Goal: Task Accomplishment & Management: Complete application form

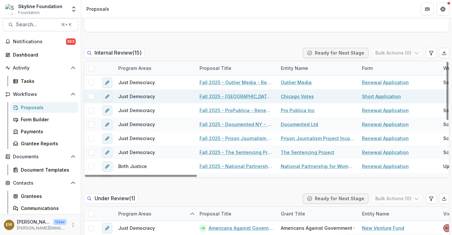
scroll to position [450, 0]
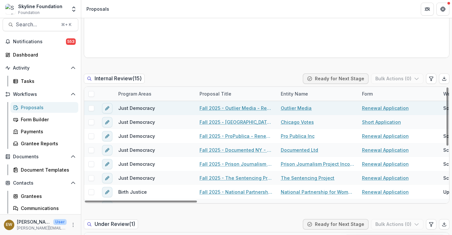
click at [234, 109] on link "Fall 2025 - Outlier Media - Renewal Application" at bounding box center [236, 108] width 73 height 7
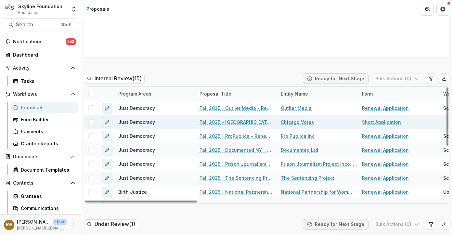
click at [250, 123] on link "Fall 2025 - Chicago Votes - Renewal (Short) Application" at bounding box center [236, 122] width 73 height 7
click at [254, 123] on link "Fall 2025 - Chicago Votes - Renewal (Short) Application" at bounding box center [236, 122] width 73 height 7
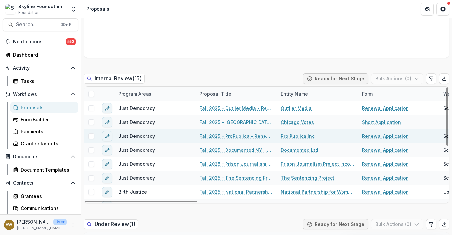
scroll to position [18, 0]
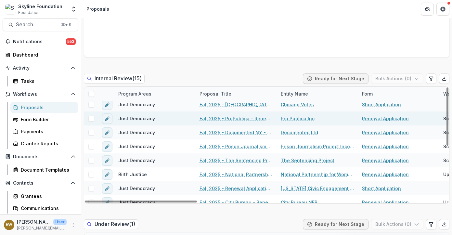
click at [248, 117] on link "Fall 2025 - ProPublica - Renewal Application" at bounding box center [236, 118] width 73 height 7
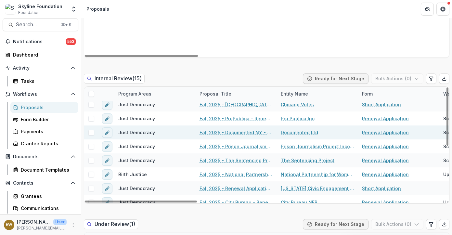
click at [254, 130] on link "Fall 2025 - Documented NY - Renewal Application" at bounding box center [236, 132] width 73 height 7
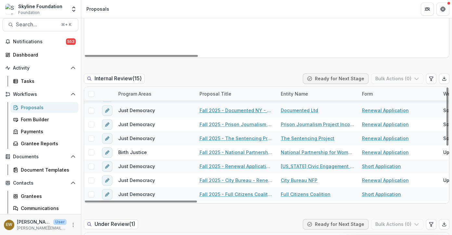
scroll to position [45, 0]
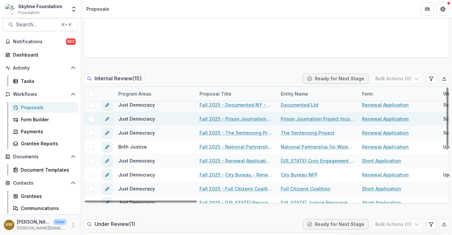
click at [259, 119] on link "Fall 2025 - Prison Journalism Project - Renewal Application" at bounding box center [236, 118] width 73 height 7
click at [110, 120] on icon "edit" at bounding box center [107, 118] width 5 height 5
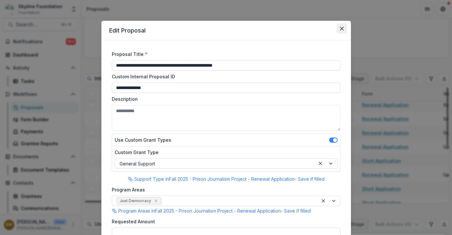
type input "********"
click at [340, 30] on icon "Close" at bounding box center [342, 29] width 4 height 4
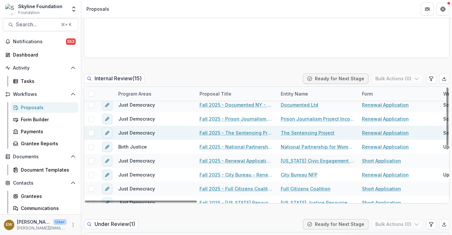
click at [236, 132] on link "Fall 2025 - The Sentencing Project - Renewal Application" at bounding box center [236, 132] width 73 height 7
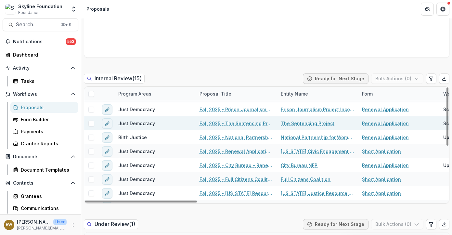
click at [240, 123] on link "Fall 2025 - The Sentencing Project - Renewal Application" at bounding box center [236, 123] width 73 height 7
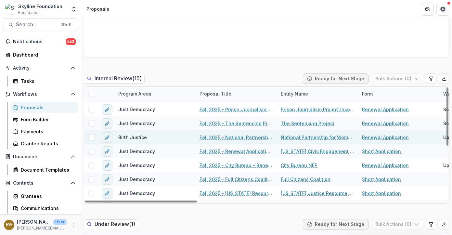
click at [245, 138] on link "Fall 2025 - National Partnership for Women & Families - Renewal Application" at bounding box center [236, 137] width 73 height 7
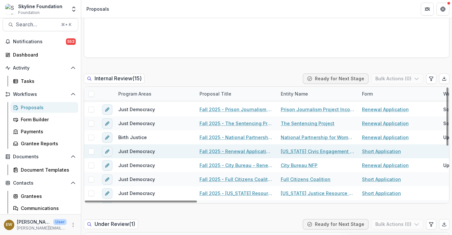
click at [239, 152] on link "Fall 2025 - Renewal Application - ABLE" at bounding box center [236, 151] width 73 height 7
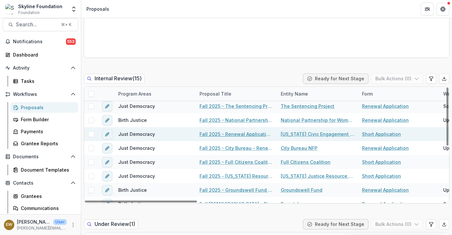
scroll to position [72, 0]
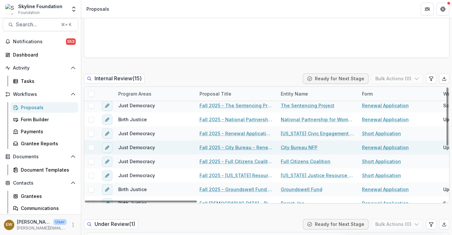
click at [242, 149] on link "Fall 2025 - City Bureau - Renewal Application" at bounding box center [236, 147] width 73 height 7
click at [249, 149] on link "Fall 2025 - City Bureau - Renewal Application" at bounding box center [236, 147] width 73 height 7
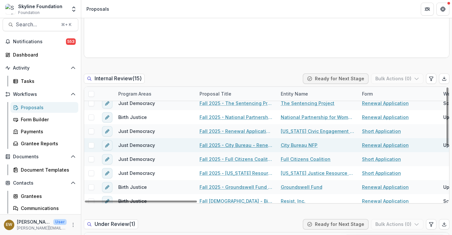
scroll to position [75, 0]
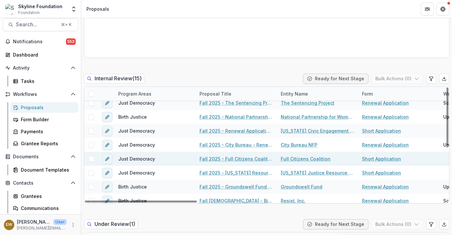
click at [249, 161] on link "Fall 2025 - Full Citizens Coalition - Renewal Application" at bounding box center [236, 158] width 73 height 7
click at [240, 157] on link "Fall 2025 - Full Citizens Coalition - Renewal Application" at bounding box center [236, 158] width 73 height 7
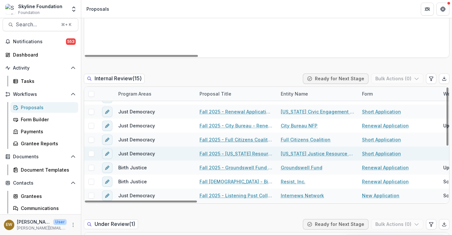
scroll to position [95, 0]
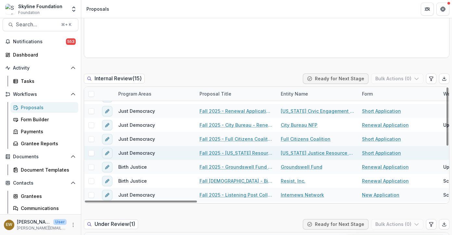
click at [252, 154] on link "Fall 2025 - Oregon Resource Justice Center - Renewal Application" at bounding box center [236, 153] width 73 height 7
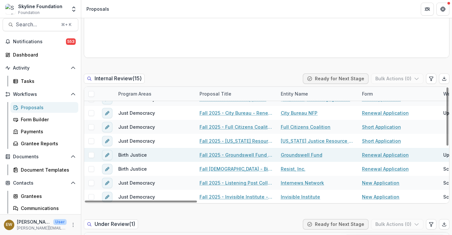
scroll to position [108, 0]
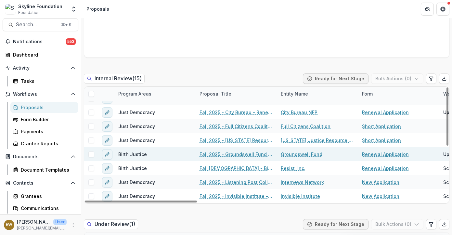
click at [237, 155] on link "Fall 2025 - Groundswell Fund - Renewal Application" at bounding box center [236, 154] width 73 height 7
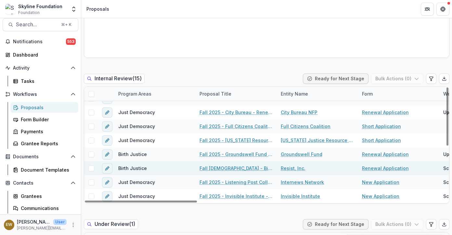
click at [250, 166] on link "Fall 2025 - Birth Center Equity - Renewal Application" at bounding box center [236, 168] width 73 height 7
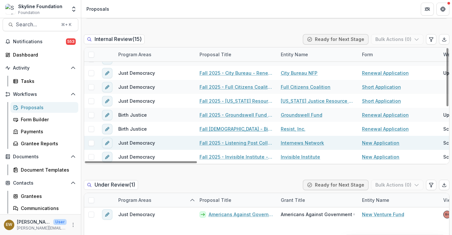
scroll to position [489, 0]
click at [252, 142] on link "Fall 2025 - Listening Post Collective (project of Internews Network) New Applic…" at bounding box center [236, 143] width 73 height 7
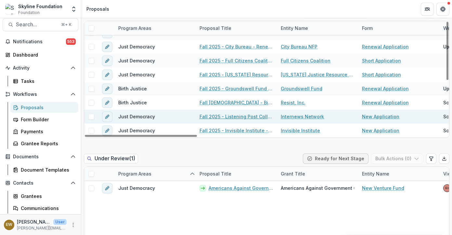
scroll to position [516, 0]
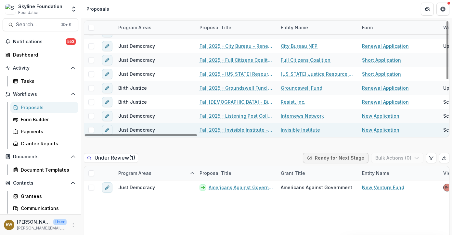
click at [242, 130] on link "Fall 2025 - Invisible Institute - New Application" at bounding box center [236, 129] width 73 height 7
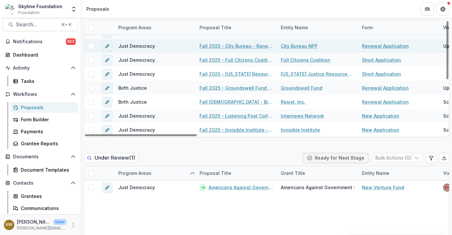
scroll to position [0, 0]
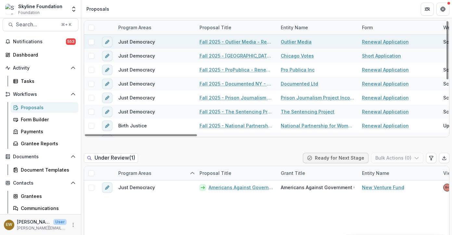
click at [225, 43] on link "Fall 2025 - Outlier Media - Renewal Application" at bounding box center [236, 41] width 73 height 7
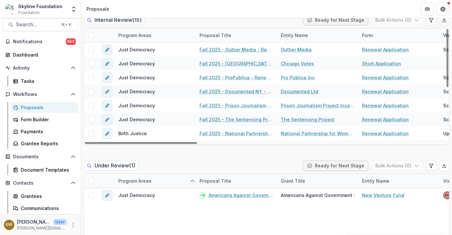
scroll to position [504, 0]
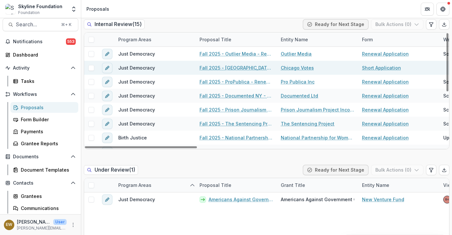
click at [227, 65] on link "Fall 2025 - Chicago Votes - Renewal (Short) Application" at bounding box center [236, 67] width 73 height 7
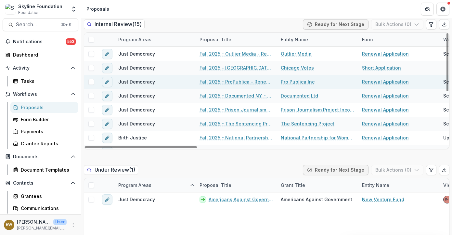
click at [234, 79] on link "Fall 2025 - ProPublica - Renewal Application" at bounding box center [236, 81] width 73 height 7
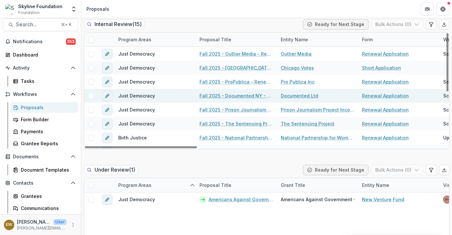
click at [225, 96] on link "Fall 2025 - Documented NY - Renewal Application" at bounding box center [236, 95] width 73 height 7
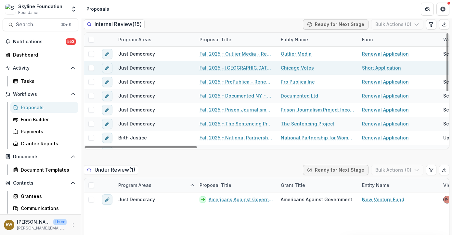
click at [233, 67] on link "Fall 2025 - Chicago Votes - Renewal (Short) Application" at bounding box center [236, 67] width 73 height 7
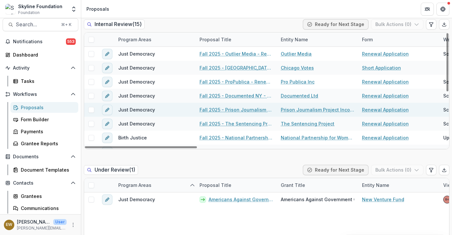
click at [228, 109] on link "Fall 2025 - Prison Journalism Project - Renewal Application" at bounding box center [236, 109] width 73 height 7
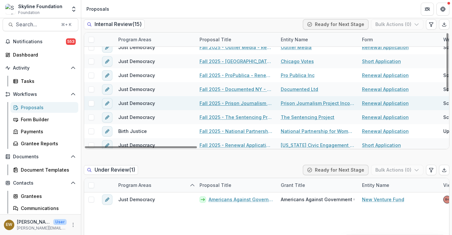
scroll to position [7, 0]
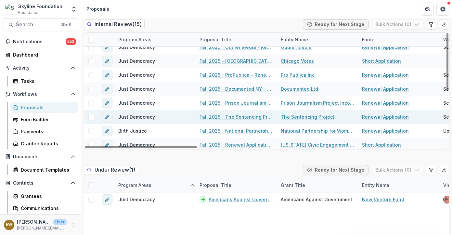
click at [240, 116] on link "Fall 2025 - The Sentencing Project - Renewal Application" at bounding box center [236, 116] width 73 height 7
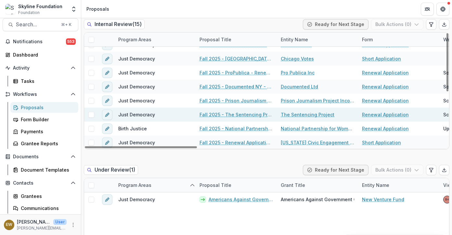
scroll to position [9, 0]
click at [241, 114] on link "Fall 2025 - The Sentencing Project - Renewal Application" at bounding box center [236, 114] width 73 height 7
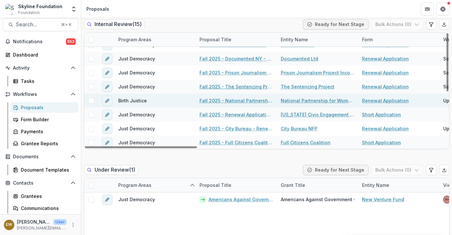
scroll to position [37, 0]
click at [242, 99] on link "Fall 2025 - National Partnership for Women & Families - Renewal Application" at bounding box center [236, 100] width 73 height 7
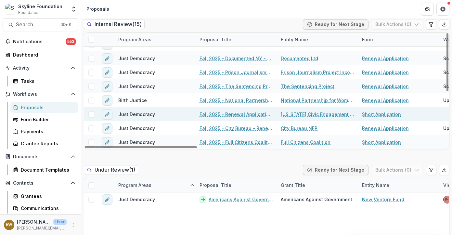
click at [240, 113] on link "Fall 2025 - Renewal Application - ABLE" at bounding box center [236, 114] width 73 height 7
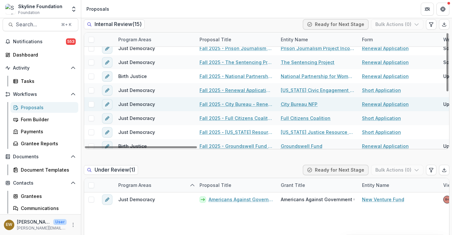
scroll to position [62, 0]
click at [245, 105] on link "Fall 2025 - City Bureau - Renewal Application" at bounding box center [236, 103] width 73 height 7
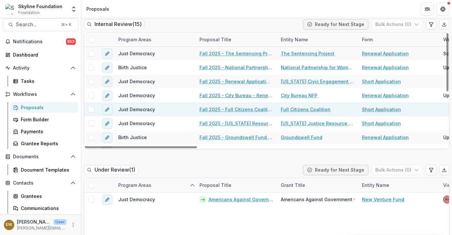
scroll to position [70, 0]
click at [242, 108] on link "Fall 2025 - Full Citizens Coalition - Renewal Application" at bounding box center [236, 109] width 73 height 7
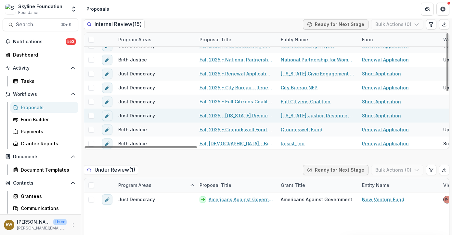
scroll to position [89, 0]
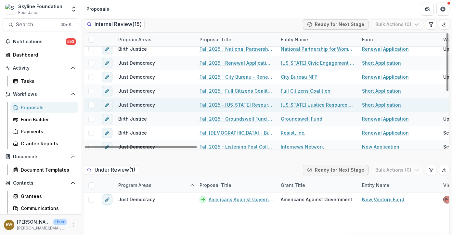
click at [246, 106] on link "Fall 2025 - Oregon Resource Justice Center - Renewal Application" at bounding box center [236, 104] width 73 height 7
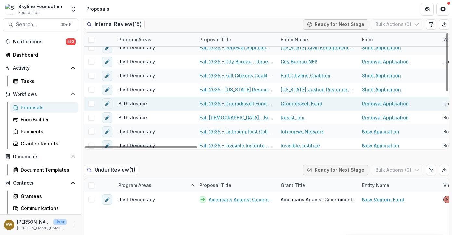
scroll to position [108, 0]
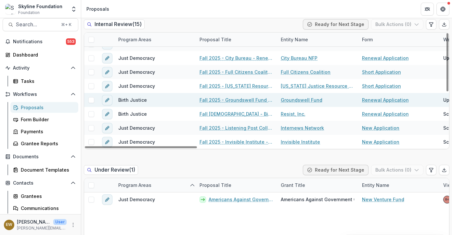
click at [247, 101] on link "Fall 2025 - Groundswell Fund - Renewal Application" at bounding box center [236, 100] width 73 height 7
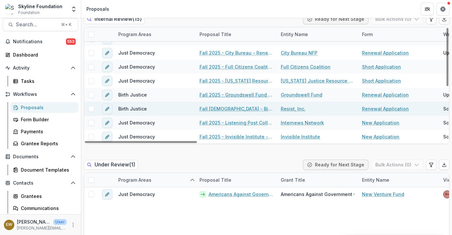
scroll to position [509, 0]
click at [251, 109] on link "Fall 2025 - Birth Center Equity - Renewal Application" at bounding box center [236, 108] width 73 height 7
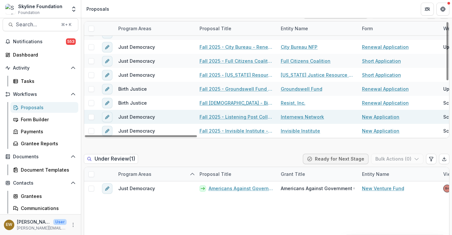
scroll to position [521, 0]
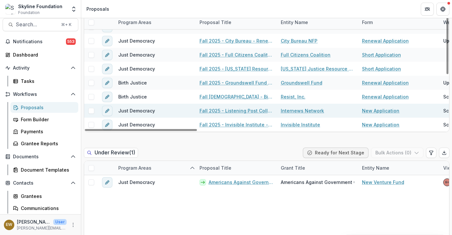
click at [237, 112] on link "Fall 2025 - Listening Post Collective (project of Internews Network) New Applic…" at bounding box center [236, 110] width 73 height 7
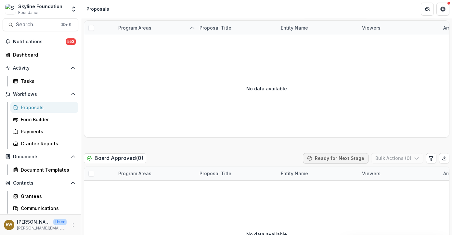
scroll to position [808, 0]
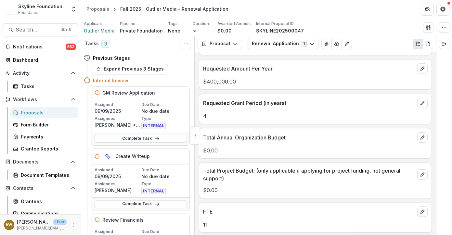
scroll to position [1255, 0]
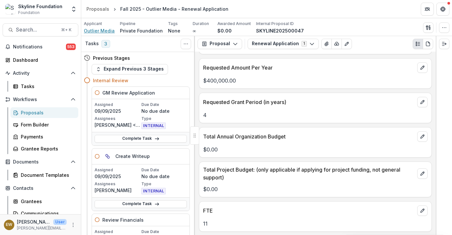
click at [95, 31] on span "Outlier Media" at bounding box center [99, 30] width 31 height 7
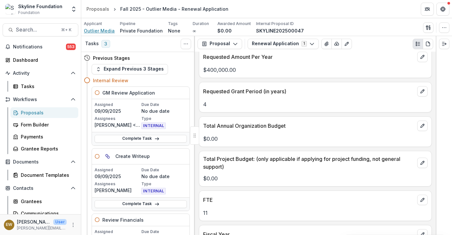
scroll to position [1229, 0]
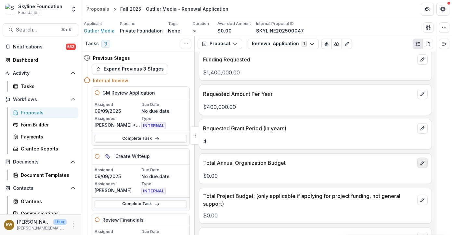
click at [421, 163] on icon "edit" at bounding box center [423, 163] width 4 height 4
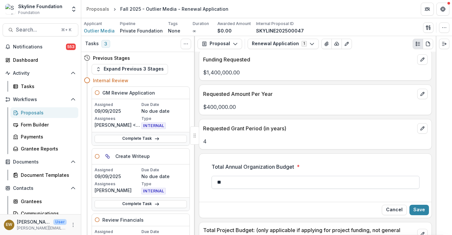
click at [268, 185] on input "**" at bounding box center [316, 182] width 208 height 13
type input "**********"
click at [422, 211] on button "Save" at bounding box center [420, 210] width 20 height 10
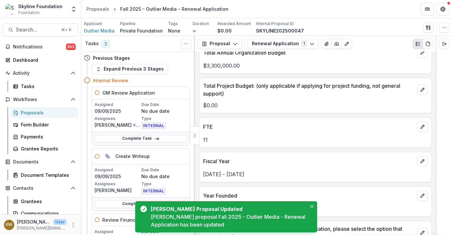
scroll to position [1338, 0]
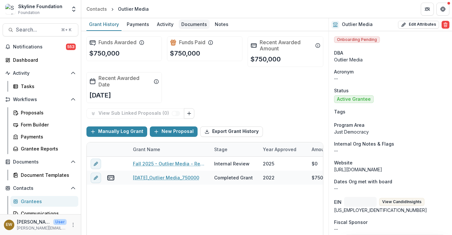
click at [186, 24] on div "Documents" at bounding box center [194, 24] width 31 height 9
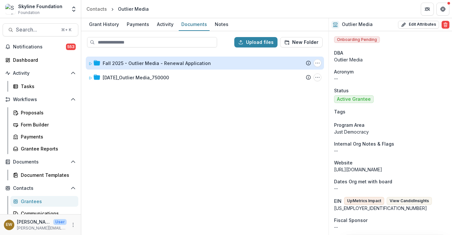
click at [129, 62] on div "Fall 2025 - Outlier Media - Renewal Application" at bounding box center [157, 63] width 108 height 7
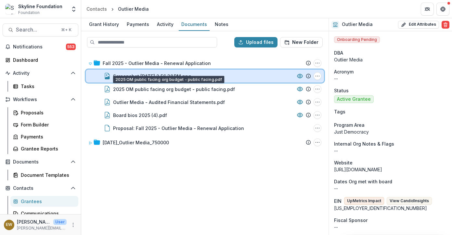
click at [181, 82] on div "Screenshot 2025-08-27 at 2.56.38 PM.png File Options Download Rename" at bounding box center [205, 76] width 238 height 13
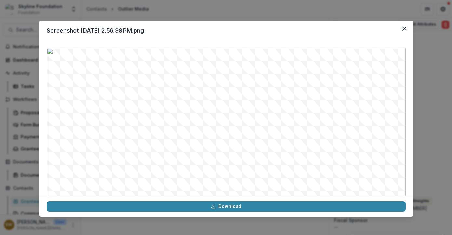
click at [8, 103] on div "Screenshot 2025-08-27 at 2.56.38 PM.png Download" at bounding box center [226, 117] width 452 height 235
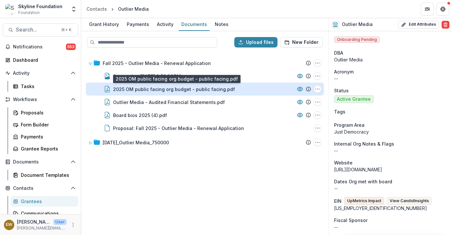
click at [194, 88] on div "2025 OM public facing org budget - public facing.pdf" at bounding box center [174, 89] width 122 height 7
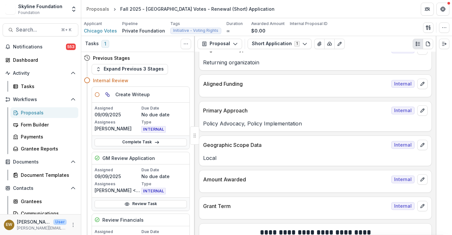
scroll to position [702, 0]
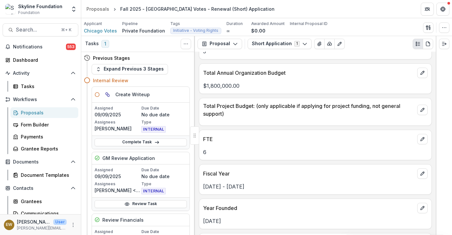
scroll to position [1277, 0]
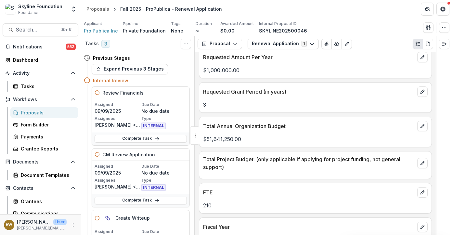
scroll to position [1247, 0]
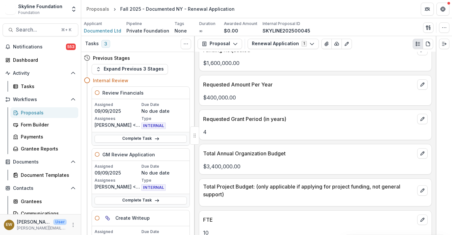
scroll to position [1257, 0]
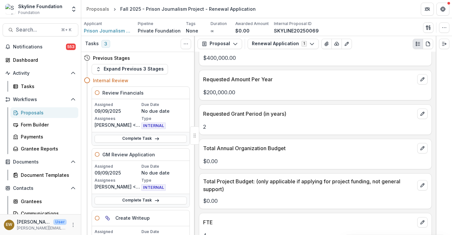
scroll to position [1202, 0]
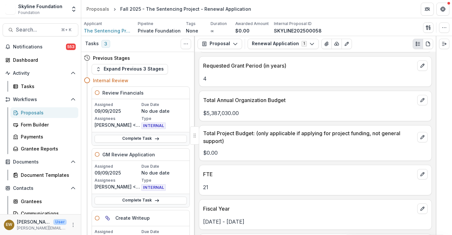
scroll to position [1298, 0]
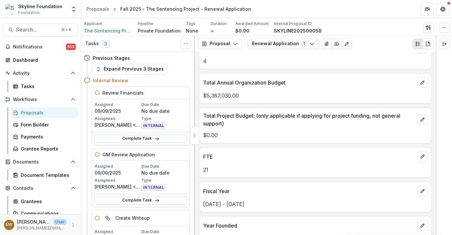
scroll to position [1316, 0]
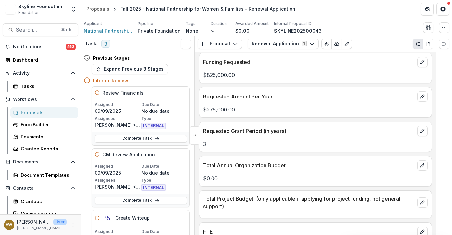
scroll to position [1212, 0]
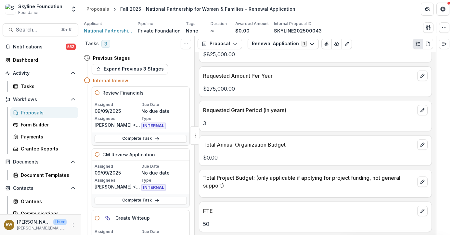
click at [114, 28] on span "National Partnership for Women & Families" at bounding box center [108, 30] width 49 height 7
click at [423, 145] on icon "edit" at bounding box center [422, 144] width 5 height 5
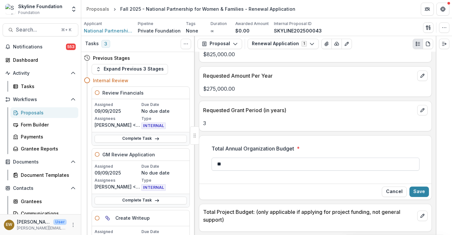
click at [279, 166] on input "**" at bounding box center [316, 164] width 208 height 13
type input "**********"
click at [417, 192] on button "Save" at bounding box center [420, 192] width 20 height 10
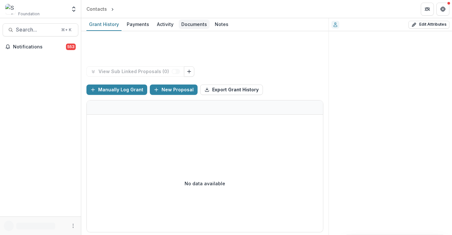
click at [183, 25] on div "Documents" at bounding box center [194, 24] width 31 height 9
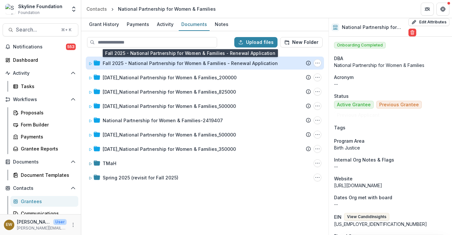
click at [182, 65] on div "Fall 2025 - National Partnership for Women & Families - Renewal Application" at bounding box center [190, 63] width 175 height 7
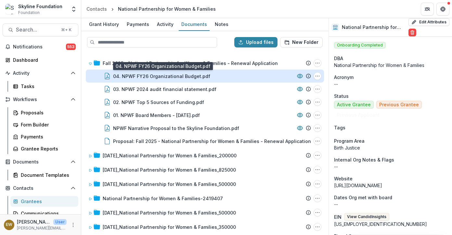
click at [187, 75] on div "04. NPWF FY26 Organizational Budget.pdf" at bounding box center [161, 76] width 97 height 7
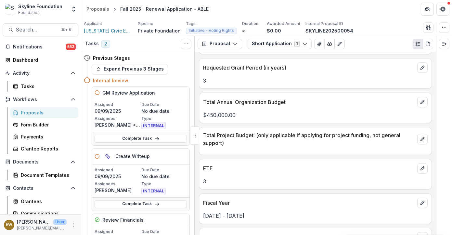
scroll to position [1301, 0]
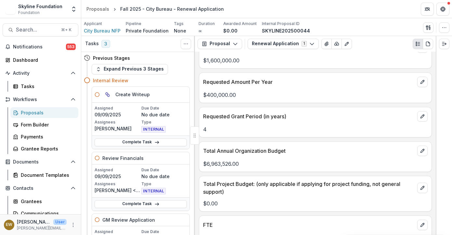
scroll to position [1256, 0]
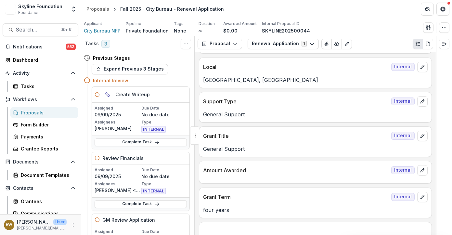
scroll to position [416, 0]
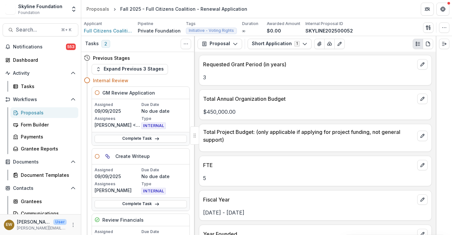
scroll to position [1259, 0]
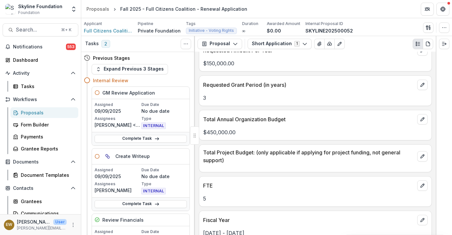
scroll to position [1268, 0]
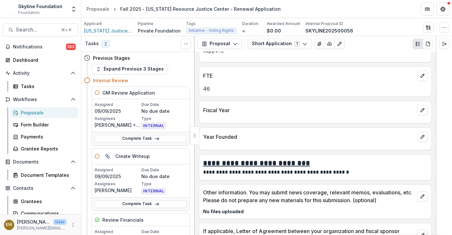
scroll to position [1373, 0]
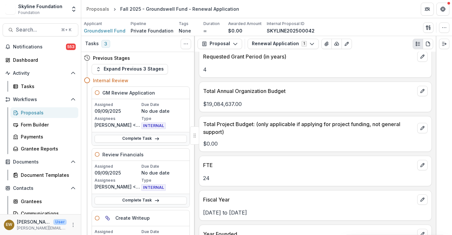
scroll to position [1195, 0]
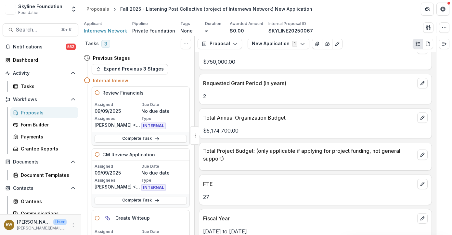
scroll to position [1268, 0]
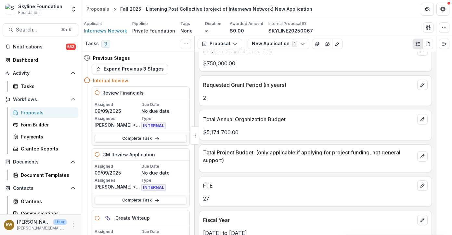
click at [221, 131] on p "$5,174,700.00" at bounding box center [315, 132] width 225 height 8
click at [274, 120] on p "Total Annual Organization Budget" at bounding box center [309, 119] width 212 height 8
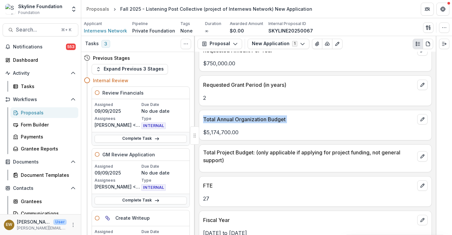
click at [274, 120] on p "Total Annual Organization Budget" at bounding box center [309, 119] width 212 height 8
click at [236, 135] on p "$5,174,700.00" at bounding box center [315, 132] width 225 height 8
click at [266, 134] on p "$5,174,700.00" at bounding box center [315, 132] width 225 height 8
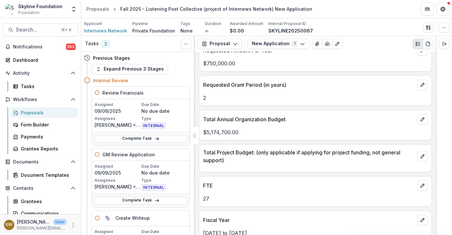
click at [280, 119] on p "Total Annual Organization Budget" at bounding box center [309, 119] width 212 height 8
click at [248, 121] on p "Total Annual Organization Budget" at bounding box center [309, 119] width 212 height 8
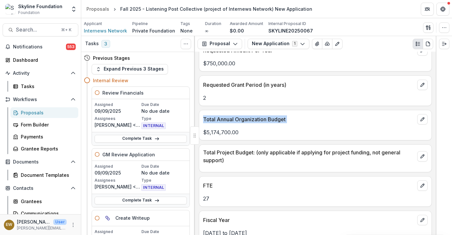
click at [248, 121] on p "Total Annual Organization Budget" at bounding box center [309, 119] width 212 height 8
click at [284, 120] on p "Total Annual Organization Budget" at bounding box center [309, 119] width 212 height 8
click at [246, 123] on p "Total Annual Organization Budget" at bounding box center [309, 119] width 212 height 8
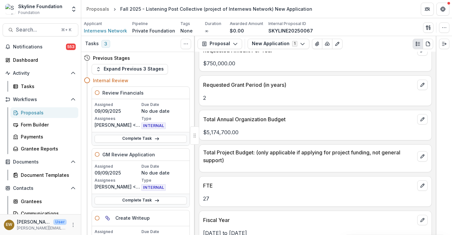
click at [246, 123] on p "Total Annual Organization Budget" at bounding box center [309, 119] width 212 height 8
click at [251, 133] on p "$5,174,700.00" at bounding box center [315, 132] width 225 height 8
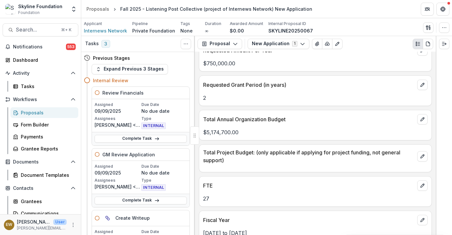
click at [237, 121] on p "Total Annual Organization Budget" at bounding box center [309, 119] width 212 height 8
click at [223, 134] on p "$5,174,700.00" at bounding box center [315, 132] width 225 height 8
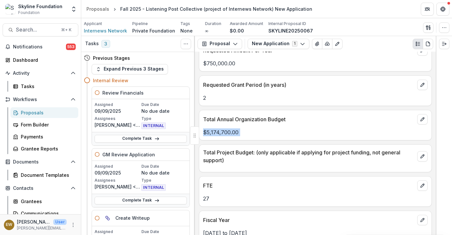
click at [223, 134] on p "$5,174,700.00" at bounding box center [315, 132] width 225 height 8
click at [247, 132] on p "$5,174,700.00" at bounding box center [315, 132] width 225 height 8
drag, startPoint x: 247, startPoint y: 132, endPoint x: 202, endPoint y: 132, distance: 44.5
click at [202, 132] on div "$5,174,700.00" at bounding box center [315, 132] width 232 height 8
click at [250, 135] on p "$5,174,700.00" at bounding box center [315, 132] width 225 height 8
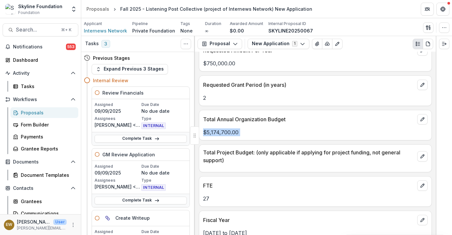
drag, startPoint x: 250, startPoint y: 135, endPoint x: 200, endPoint y: 131, distance: 50.2
click at [200, 131] on div "$5,174,700.00" at bounding box center [315, 132] width 232 height 8
click at [231, 134] on p "$5,174,700.00" at bounding box center [315, 132] width 225 height 8
drag, startPoint x: 231, startPoint y: 134, endPoint x: 237, endPoint y: 133, distance: 5.9
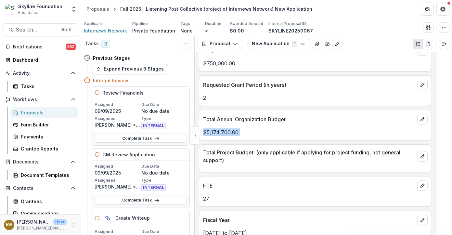
click at [231, 134] on p "$5,174,700.00" at bounding box center [315, 132] width 225 height 8
click at [254, 133] on p "$5,174,700.00" at bounding box center [315, 132] width 225 height 8
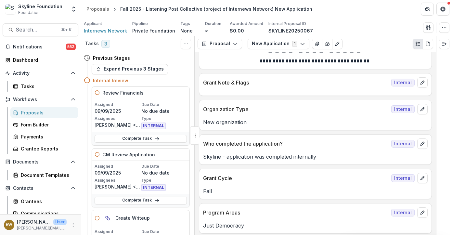
scroll to position [0, 0]
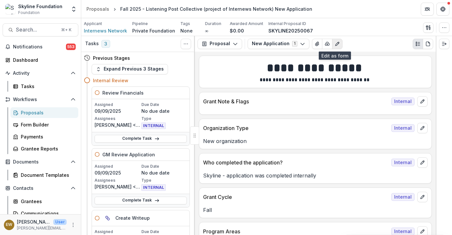
click at [338, 43] on line "Edit as form" at bounding box center [338, 43] width 1 height 1
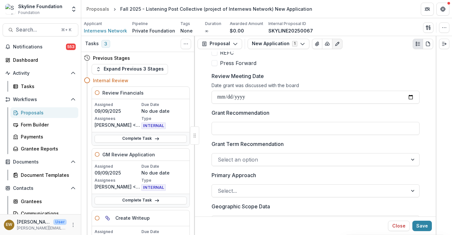
scroll to position [279, 0]
click at [282, 157] on div at bounding box center [310, 158] width 184 height 9
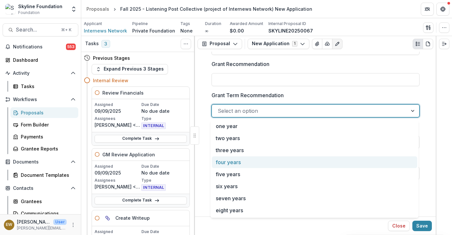
scroll to position [327, 0]
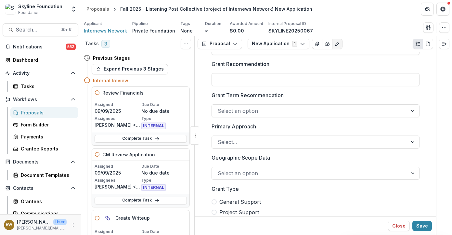
click at [282, 97] on p "Grant Term Recommendation" at bounding box center [248, 95] width 72 height 8
click at [219, 107] on input "Grant Term Recommendation" at bounding box center [219, 111] width 2 height 8
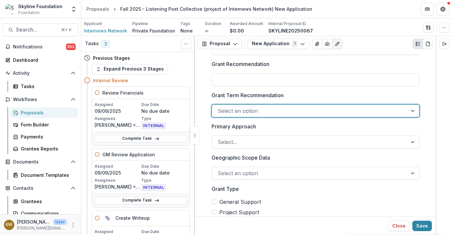
click at [276, 110] on div at bounding box center [310, 110] width 184 height 9
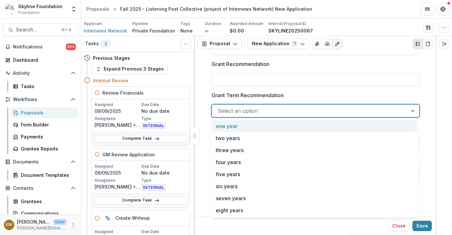
click at [274, 99] on p "Grant Term Recommendation" at bounding box center [248, 95] width 72 height 8
click at [219, 107] on input "Grant Term Recommendation" at bounding box center [219, 111] width 2 height 8
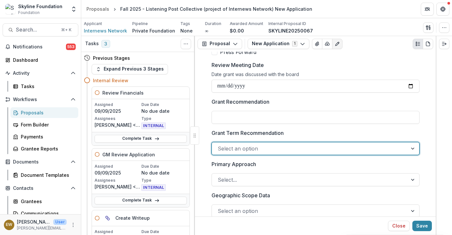
scroll to position [286, 0]
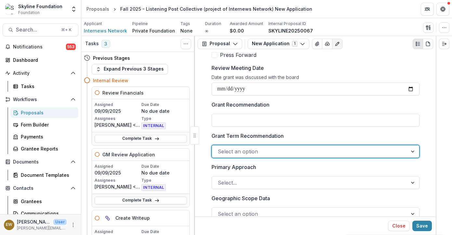
click at [248, 156] on div at bounding box center [310, 151] width 184 height 9
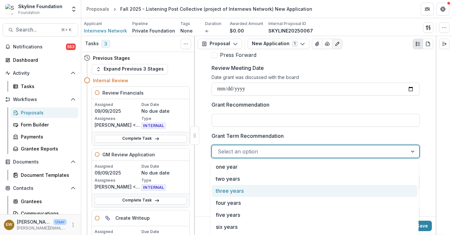
click at [249, 193] on div "three years" at bounding box center [314, 191] width 205 height 12
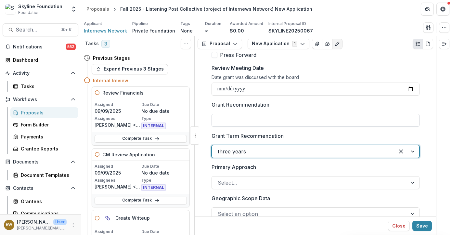
click at [244, 118] on input "Grant Recommendation" at bounding box center [316, 120] width 208 height 13
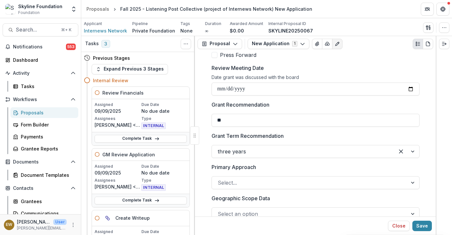
type input "*"
type input "**********"
click at [336, 110] on div "**********" at bounding box center [316, 114] width 208 height 26
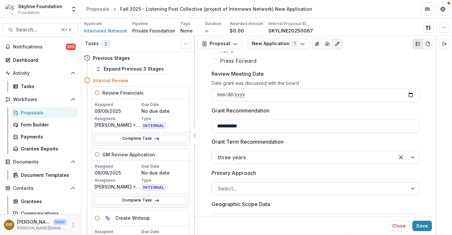
scroll to position [349, 0]
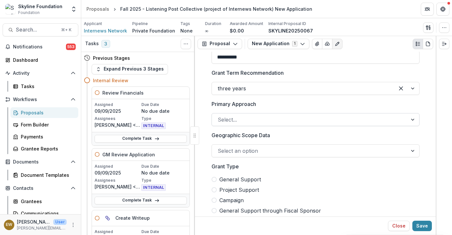
click at [263, 117] on div at bounding box center [310, 119] width 184 height 9
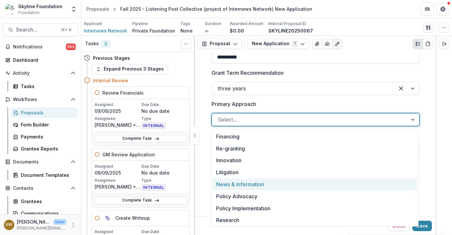
click at [250, 187] on div "News & Information" at bounding box center [314, 184] width 205 height 12
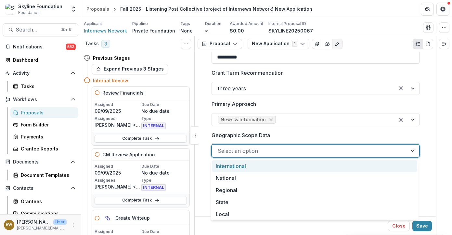
click at [255, 152] on div at bounding box center [310, 150] width 184 height 9
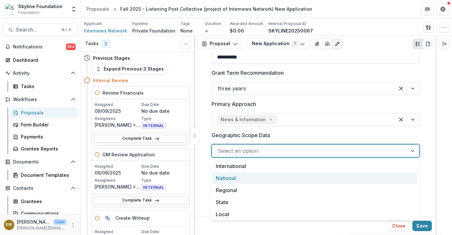
click at [251, 179] on div "National" at bounding box center [314, 178] width 205 height 12
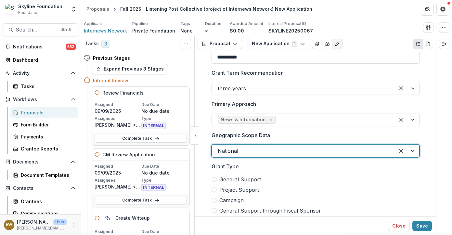
click at [276, 142] on div at bounding box center [316, 143] width 208 height 3
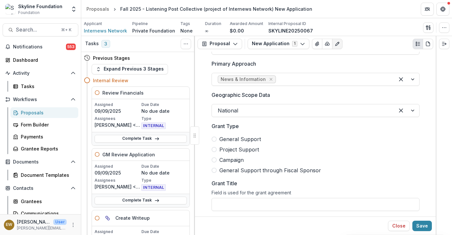
scroll to position [392, 0]
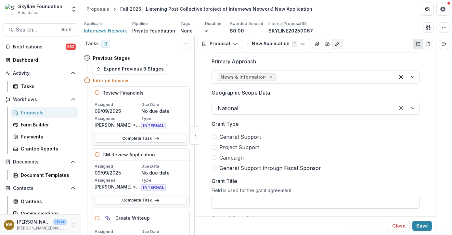
click at [219, 137] on span "General Support" at bounding box center [240, 137] width 42 height 8
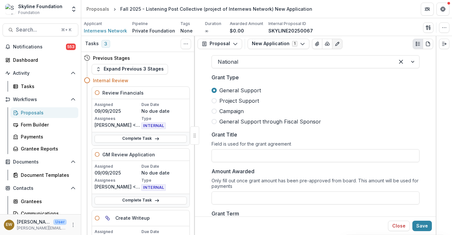
scroll to position [450, 0]
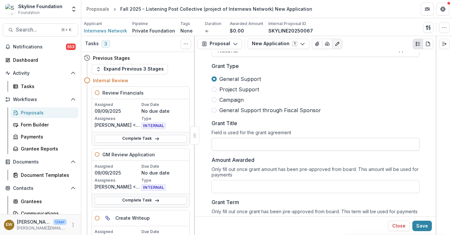
click at [262, 143] on input "Grant Title" at bounding box center [316, 144] width 208 height 13
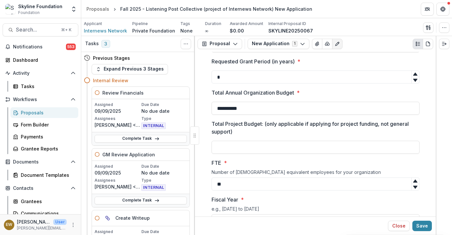
scroll to position [1456, 0]
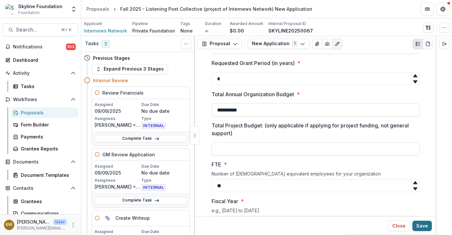
type input "**********"
click at [422, 228] on button "Save" at bounding box center [423, 226] width 20 height 10
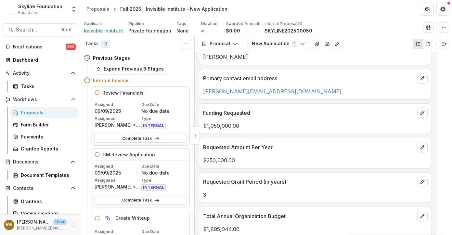
scroll to position [1135, 0]
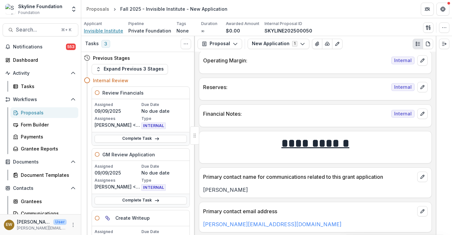
click at [110, 31] on span "Invisible Institute" at bounding box center [103, 30] width 39 height 7
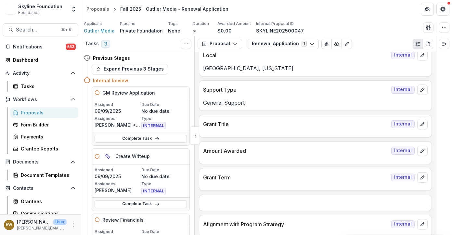
scroll to position [429, 0]
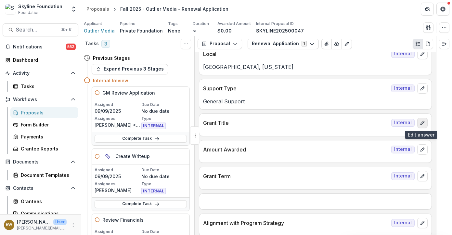
click at [423, 125] on icon "edit" at bounding box center [422, 122] width 5 height 5
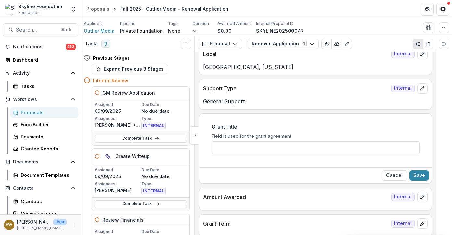
click at [227, 138] on div "Field is used for the grant agreement" at bounding box center [316, 137] width 208 height 8
click at [335, 147] on input "Grant Title" at bounding box center [316, 147] width 208 height 13
type input "**********"
click at [418, 177] on button "Save" at bounding box center [420, 175] width 20 height 10
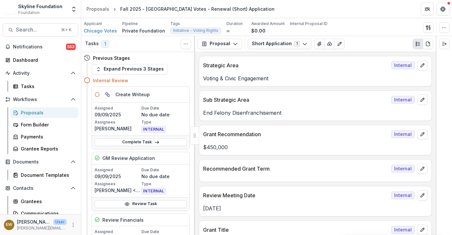
scroll to position [202, 0]
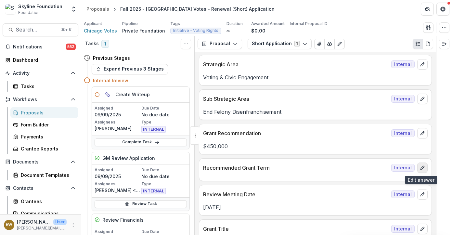
click at [418, 165] on button "edit" at bounding box center [422, 168] width 10 height 10
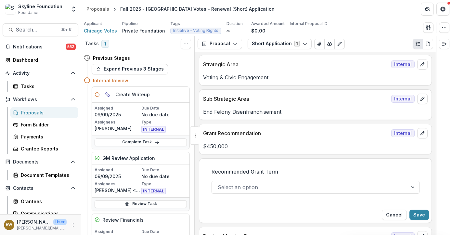
click at [251, 180] on div at bounding box center [316, 179] width 208 height 3
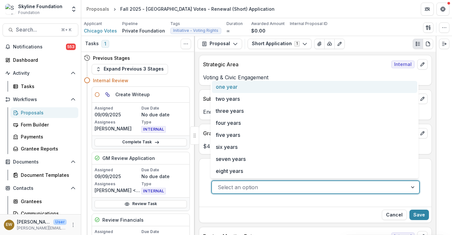
click at [250, 184] on div at bounding box center [310, 187] width 184 height 9
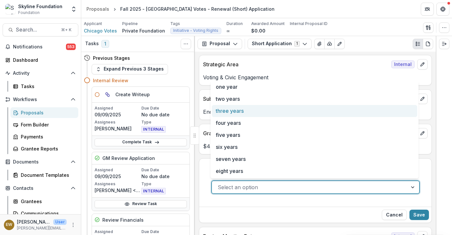
click at [250, 107] on div "three years" at bounding box center [314, 111] width 205 height 12
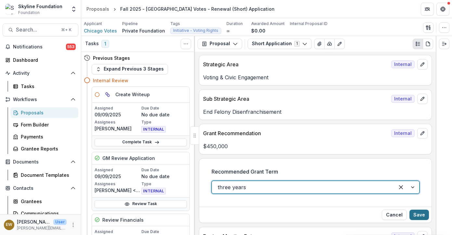
click at [427, 214] on button "Save" at bounding box center [420, 215] width 20 height 10
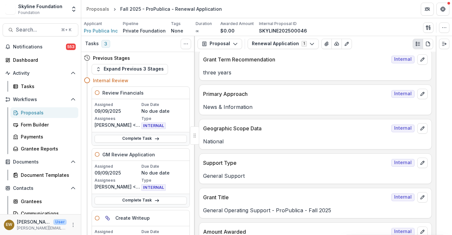
scroll to position [197, 0]
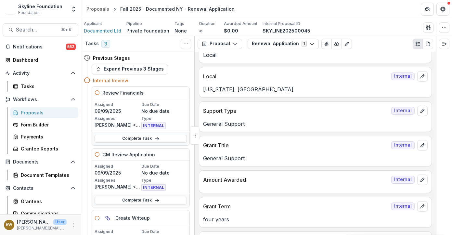
scroll to position [408, 0]
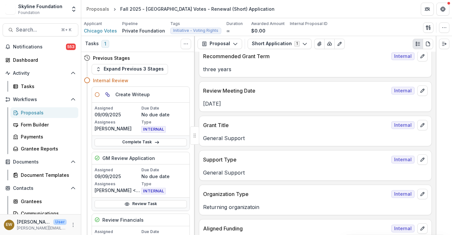
scroll to position [313, 0]
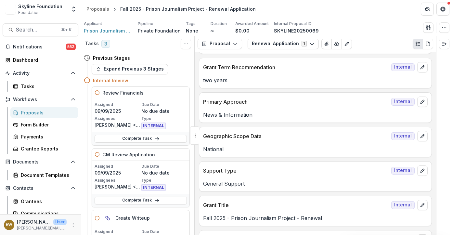
scroll to position [317, 0]
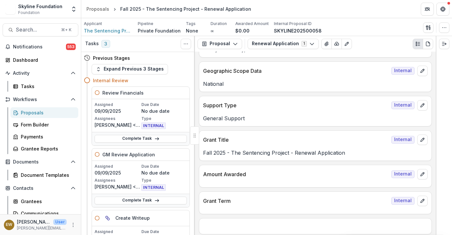
scroll to position [413, 0]
click at [422, 141] on icon "edit" at bounding box center [422, 139] width 5 height 5
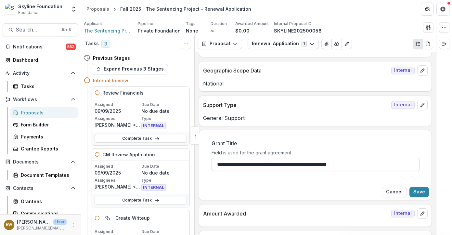
click at [254, 162] on input "**********" at bounding box center [316, 164] width 208 height 13
drag, startPoint x: 254, startPoint y: 162, endPoint x: 273, endPoint y: 158, distance: 19.3
click at [255, 162] on input "**********" at bounding box center [316, 164] width 208 height 13
type input "**********"
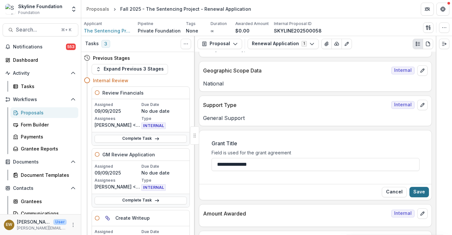
click at [418, 189] on button "Save" at bounding box center [420, 192] width 20 height 10
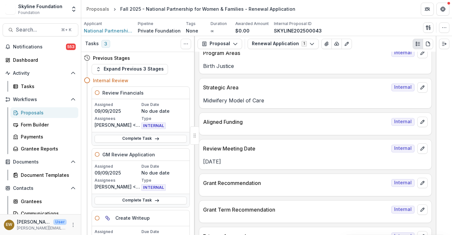
scroll to position [178, 0]
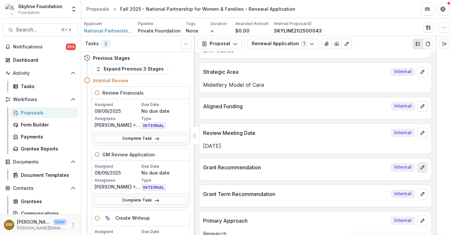
click at [421, 166] on icon "edit" at bounding box center [423, 167] width 4 height 4
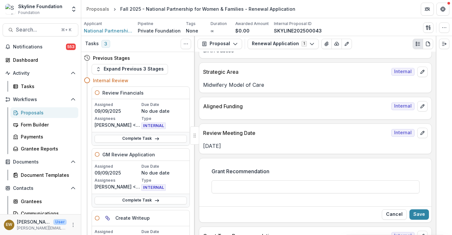
drag, startPoint x: 290, startPoint y: 188, endPoint x: 353, endPoint y: 175, distance: 63.9
click at [290, 187] on input "Grant Recommendation" at bounding box center [316, 186] width 208 height 13
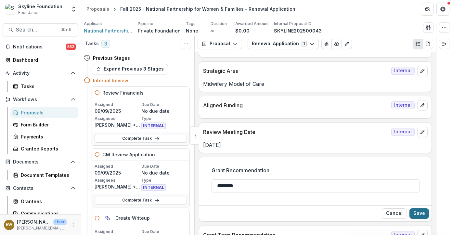
scroll to position [180, 0]
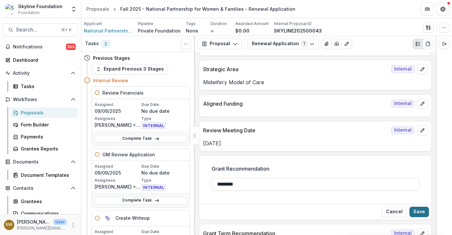
type input "********"
click at [425, 211] on button "Save" at bounding box center [420, 212] width 20 height 10
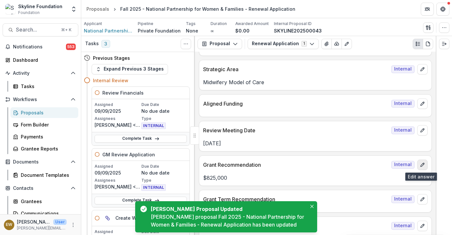
click at [423, 164] on line "edit" at bounding box center [423, 164] width 1 height 1
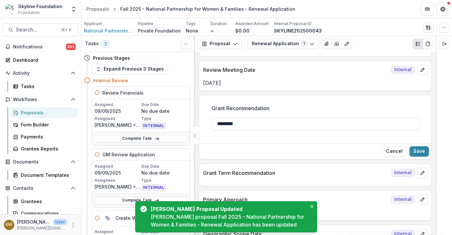
scroll to position [240, 0]
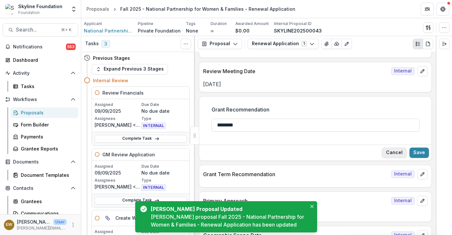
click at [393, 155] on button "Cancel" at bounding box center [394, 153] width 25 height 10
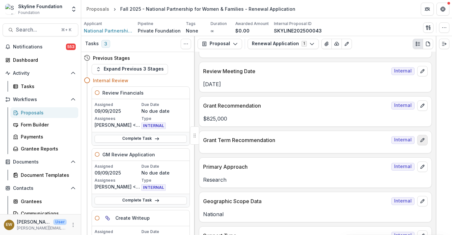
click at [422, 141] on icon "edit" at bounding box center [422, 140] width 5 height 5
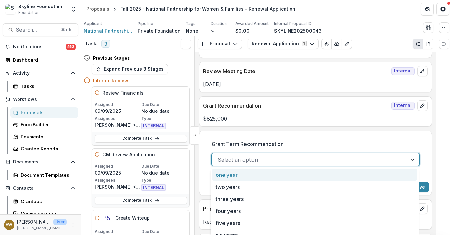
click at [272, 157] on div at bounding box center [310, 159] width 184 height 9
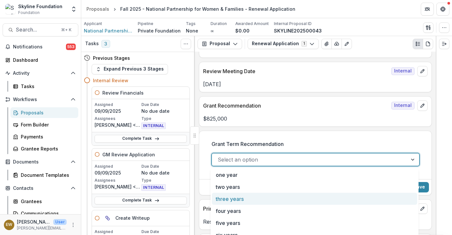
drag, startPoint x: 278, startPoint y: 199, endPoint x: 296, endPoint y: 199, distance: 18.5
click at [278, 199] on div "three years" at bounding box center [314, 199] width 205 height 12
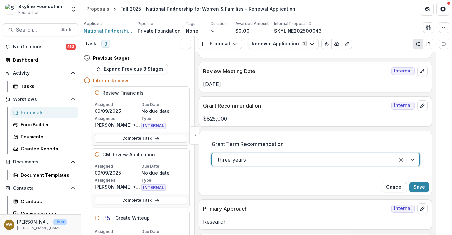
click at [427, 185] on div "Cancel Save" at bounding box center [315, 187] width 232 height 16
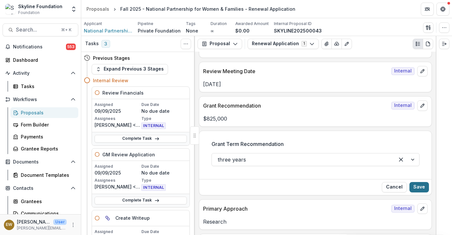
click at [424, 186] on button "Save" at bounding box center [420, 187] width 20 height 10
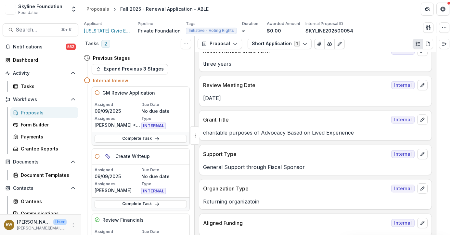
scroll to position [317, 0]
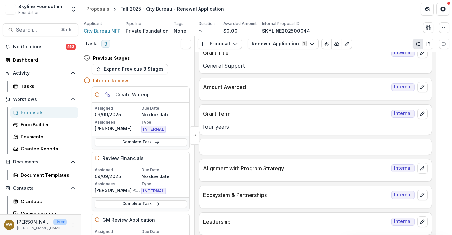
scroll to position [499, 0]
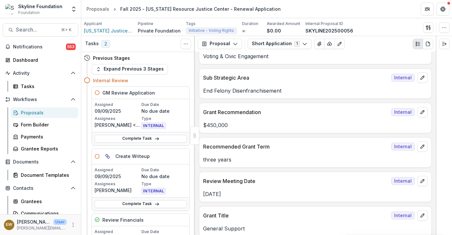
scroll to position [199, 0]
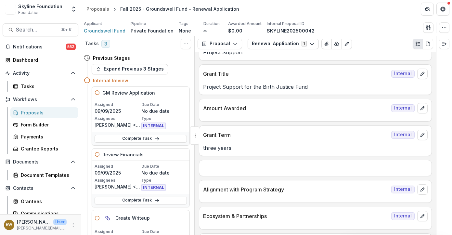
scroll to position [396, 0]
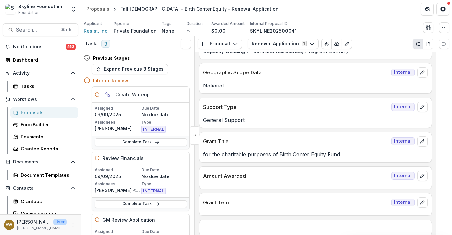
scroll to position [376, 0]
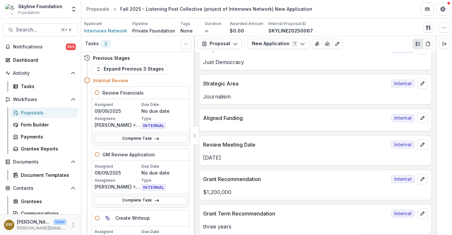
scroll to position [200, 0]
